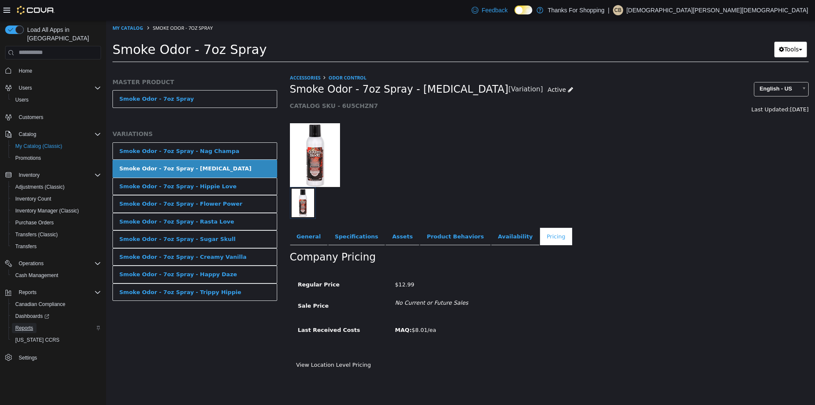
click at [28, 323] on span "Reports" at bounding box center [24, 328] width 18 height 10
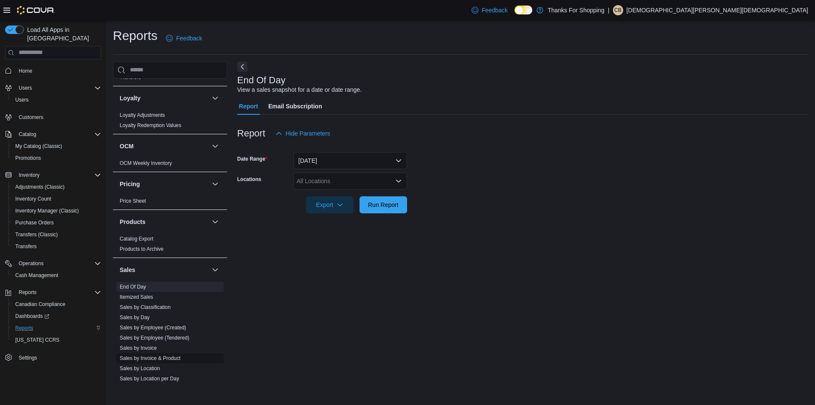
scroll to position [467, 0]
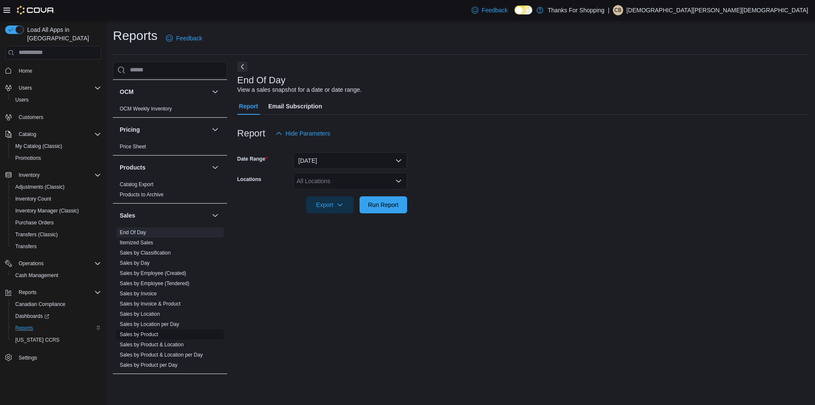
click at [150, 338] on span "Sales by Product" at bounding box center [169, 334] width 107 height 10
click at [149, 335] on link "Sales by Product" at bounding box center [139, 334] width 39 height 6
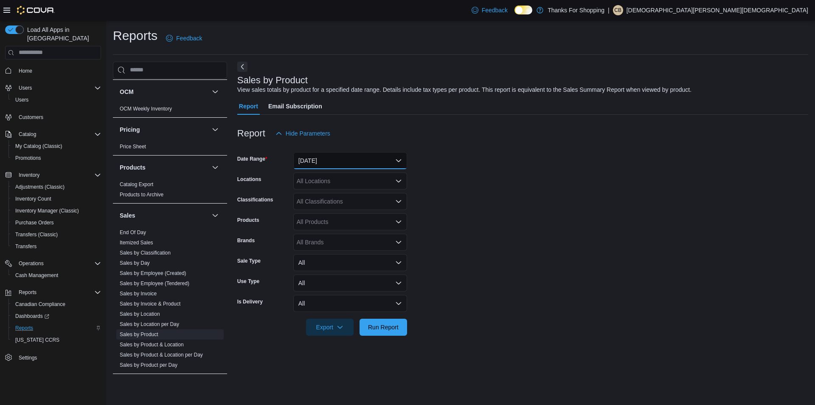
click at [335, 165] on button "[DATE]" at bounding box center [350, 160] width 114 height 17
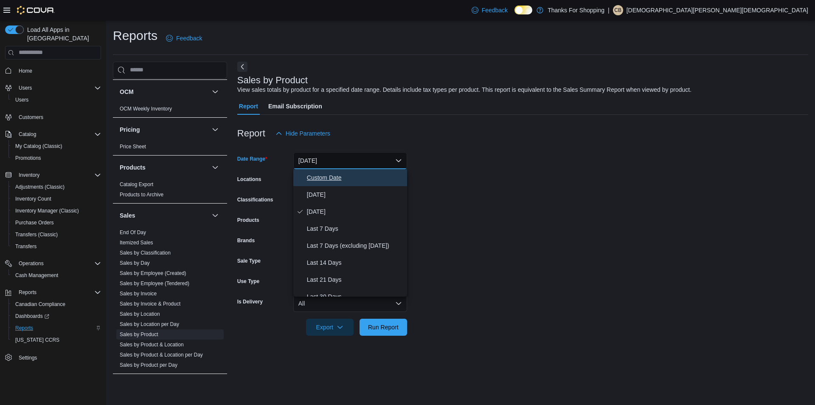
click at [327, 177] on span "Custom Date" at bounding box center [355, 177] width 97 height 10
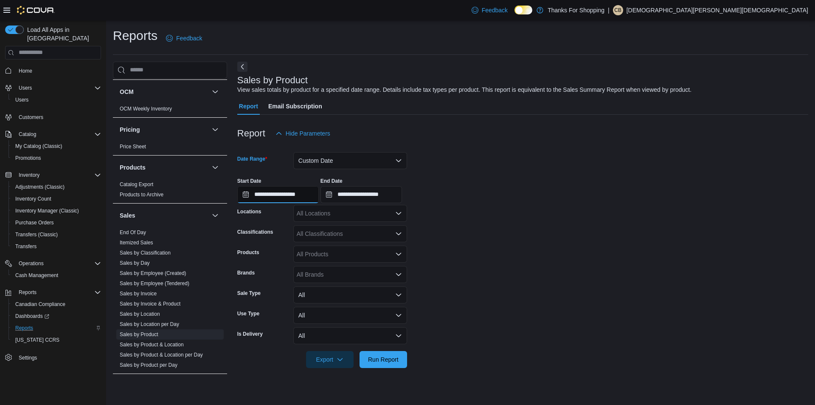
click at [316, 200] on input "**********" at bounding box center [278, 194] width 82 height 17
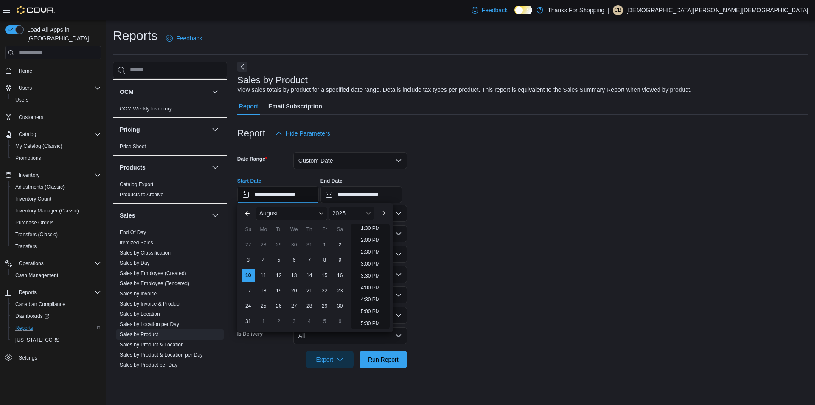
scroll to position [324, 0]
click at [367, 252] on li "2:30 PM" at bounding box center [371, 251] width 26 height 10
type input "**********"
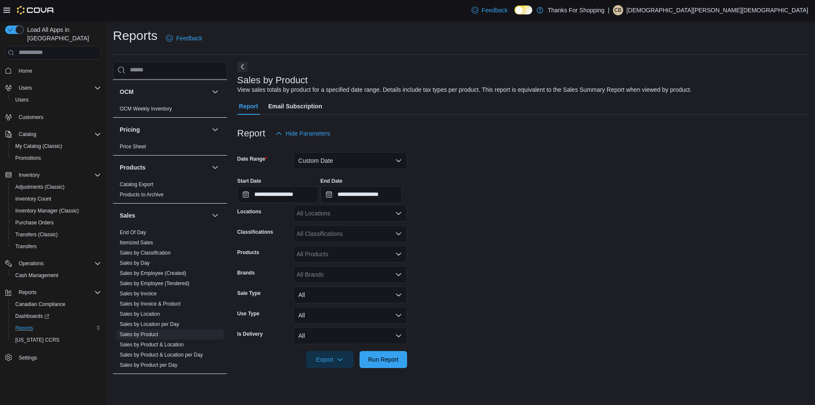
click at [371, 215] on div "All Locations" at bounding box center [350, 213] width 114 height 17
click at [330, 296] on span "Rochdale" at bounding box center [328, 297] width 25 height 8
click at [525, 252] on form "**********" at bounding box center [522, 255] width 571 height 226
click at [334, 360] on span "Export" at bounding box center [329, 358] width 37 height 17
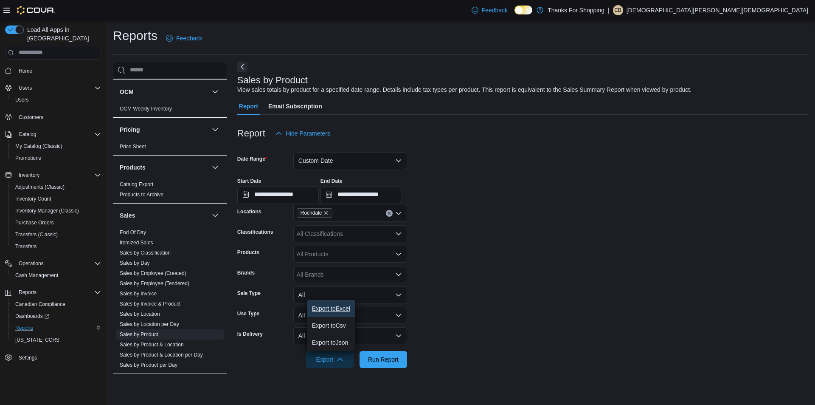
click at [331, 309] on span "Export to Excel" at bounding box center [331, 308] width 38 height 7
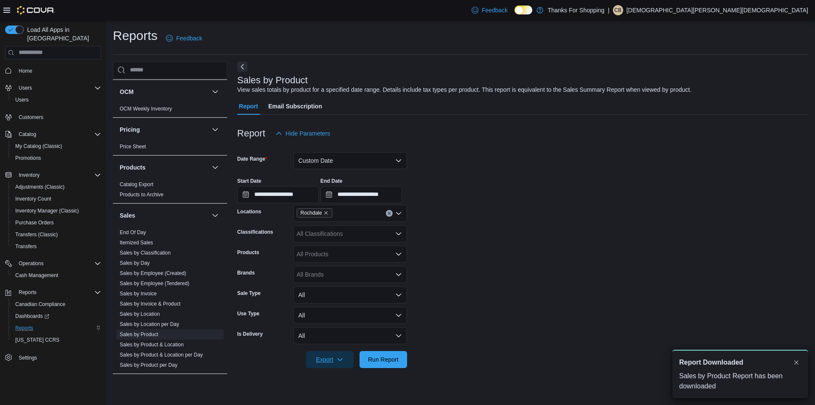
scroll to position [0, 0]
